Goal: Obtain resource: Obtain resource

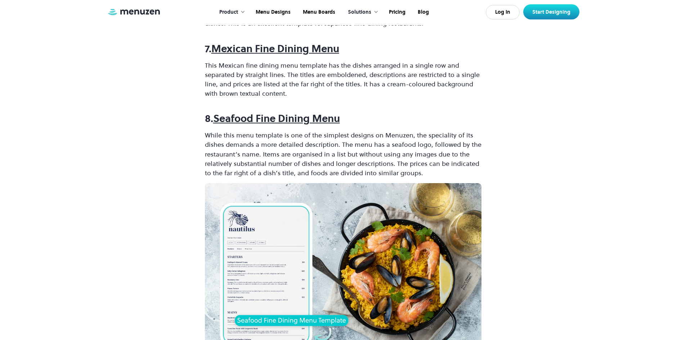
scroll to position [1244, 0]
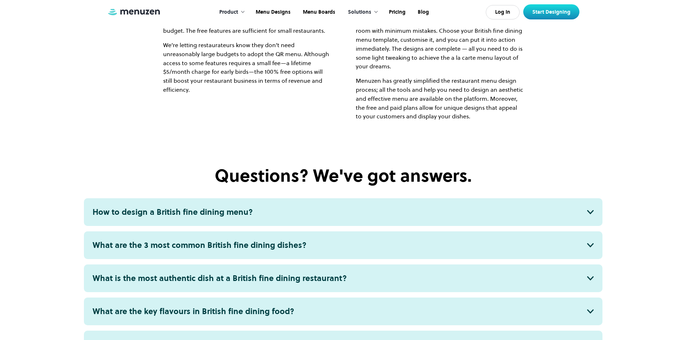
scroll to position [2700, 0]
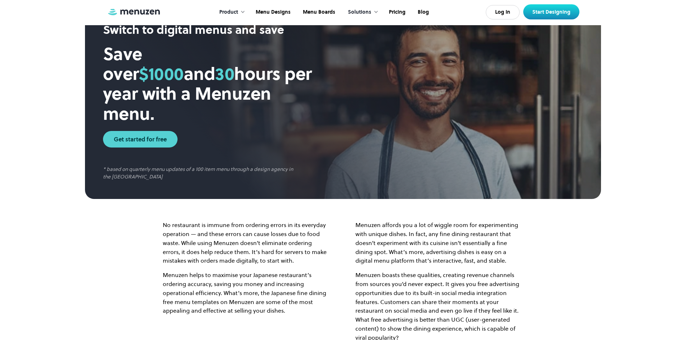
scroll to position [900, 0]
